Goal: Task Accomplishment & Management: Use online tool/utility

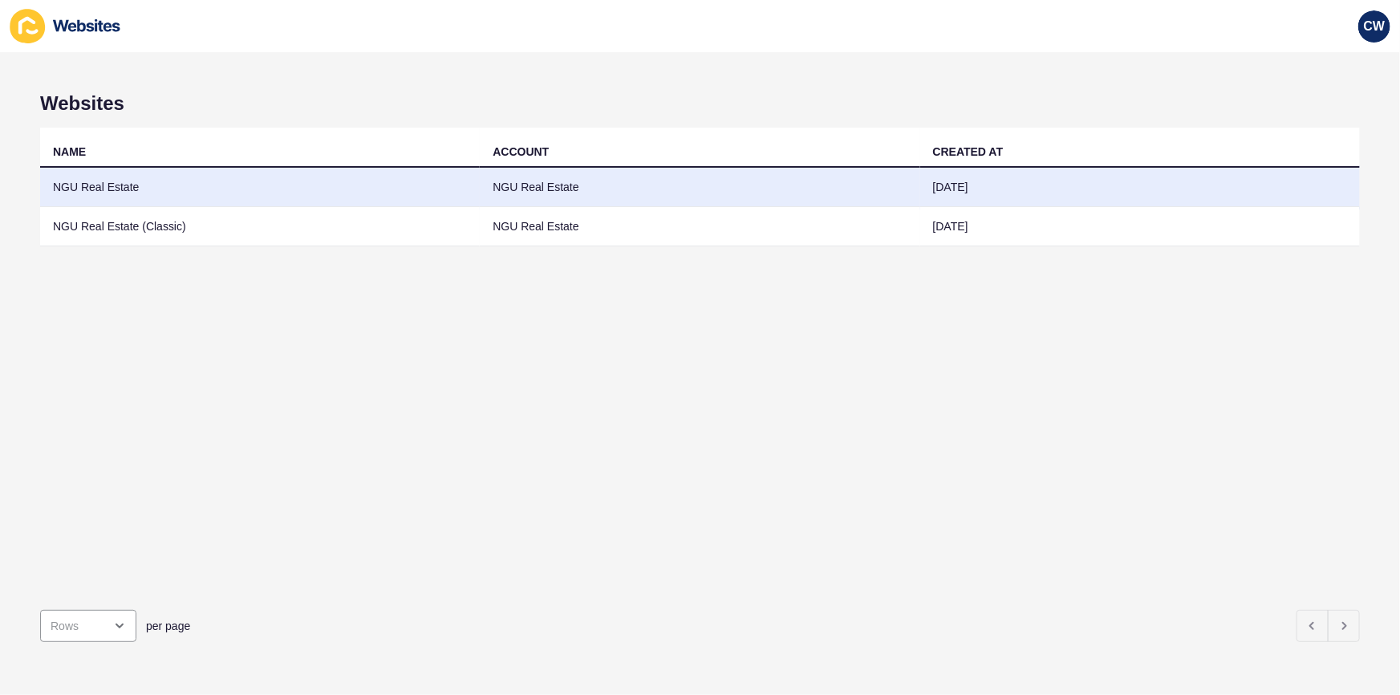
click at [214, 189] on td "NGU Real Estate" at bounding box center [260, 187] width 440 height 39
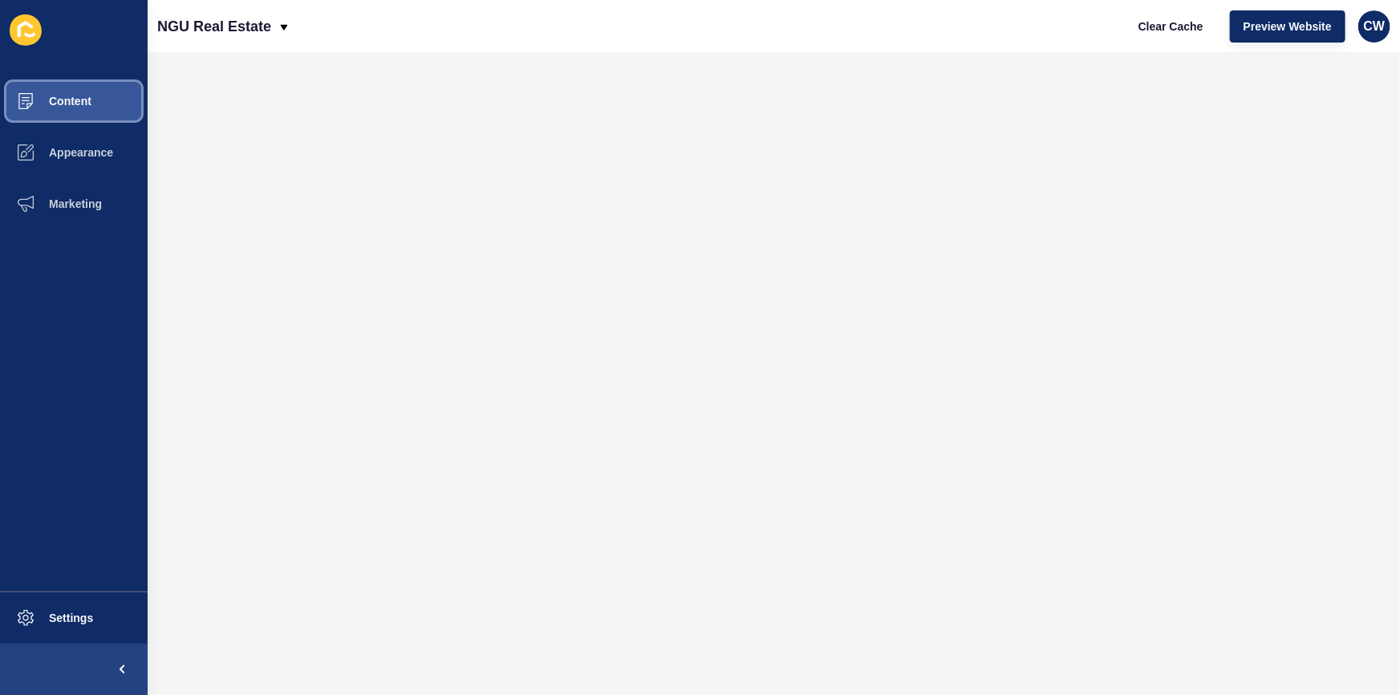
click at [91, 104] on span "Content" at bounding box center [45, 101] width 94 height 13
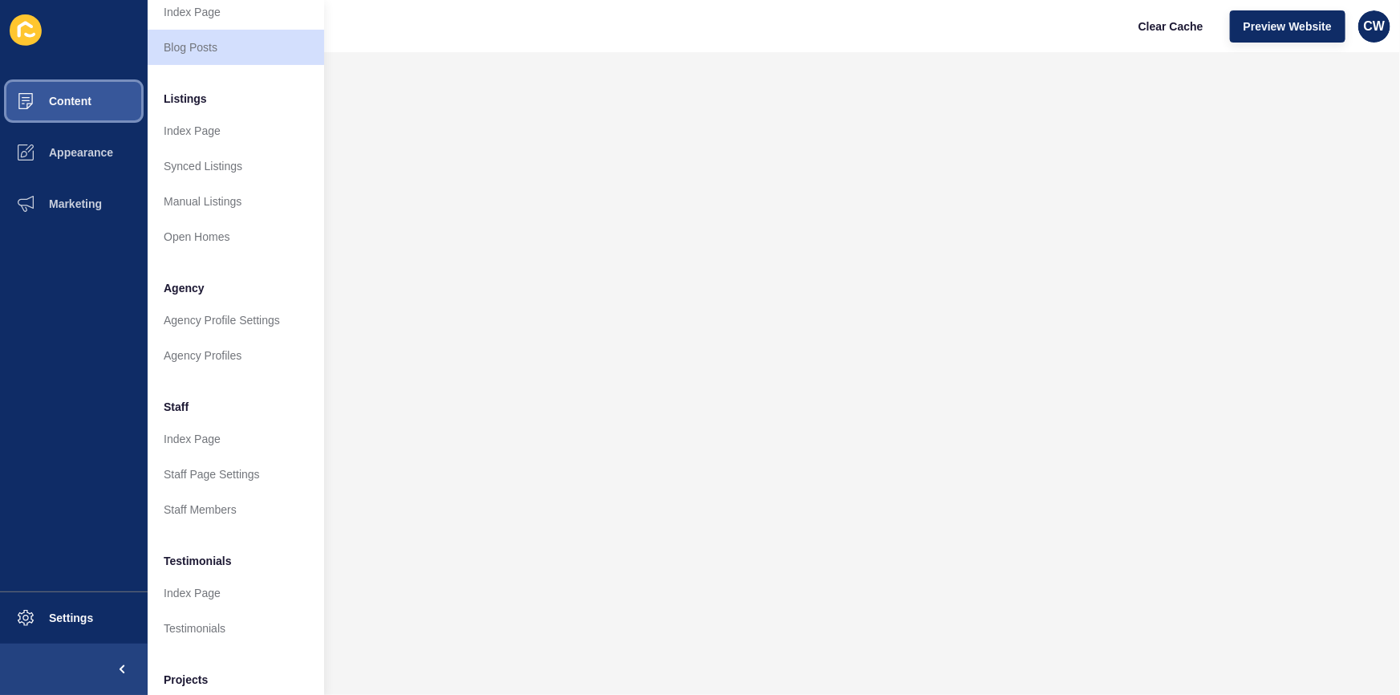
scroll to position [194, 0]
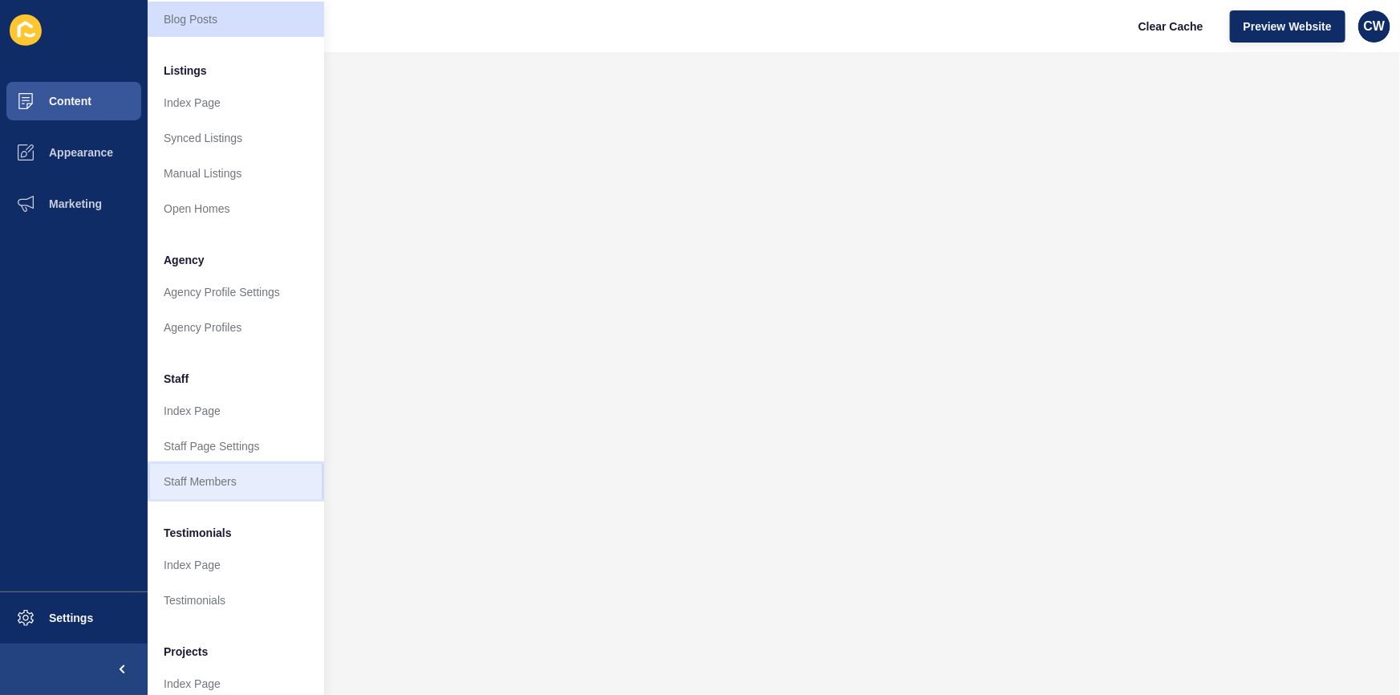
click at [230, 488] on link "Staff Members" at bounding box center [236, 481] width 176 height 35
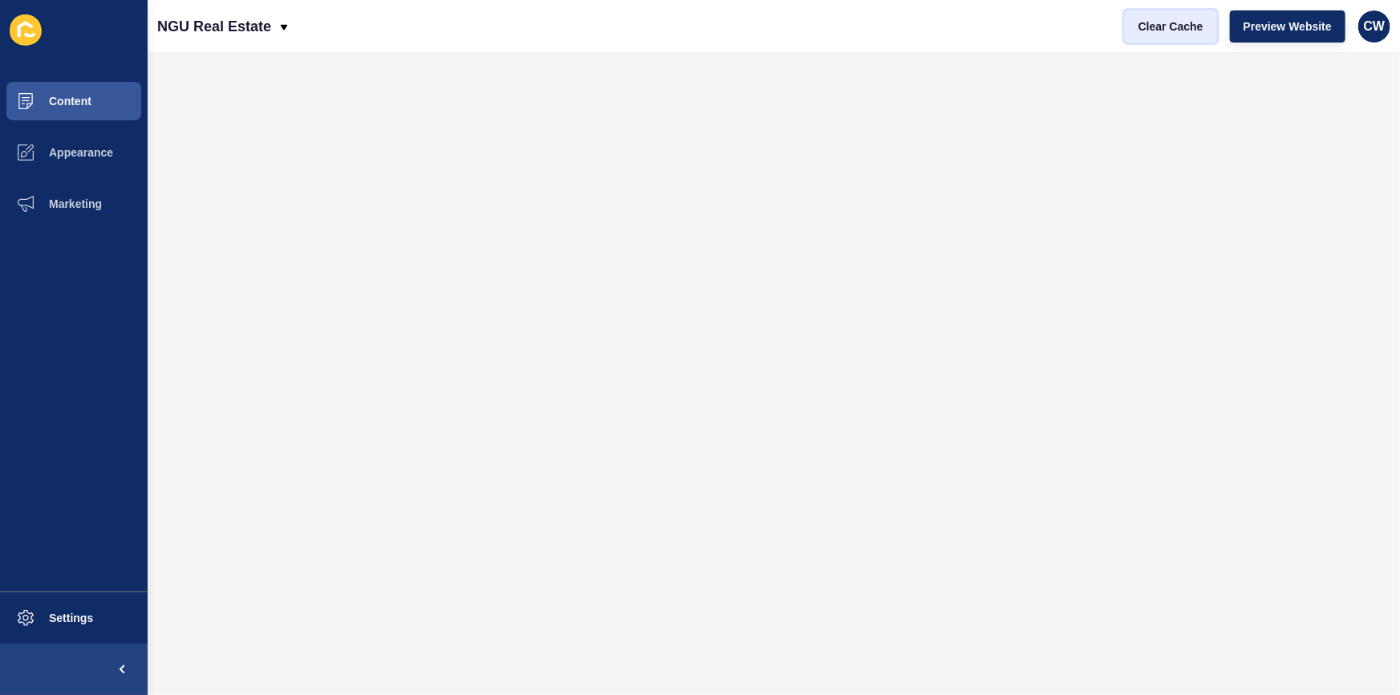
click at [1156, 27] on span "Clear Cache" at bounding box center [1170, 26] width 65 height 16
